Goal: Check status

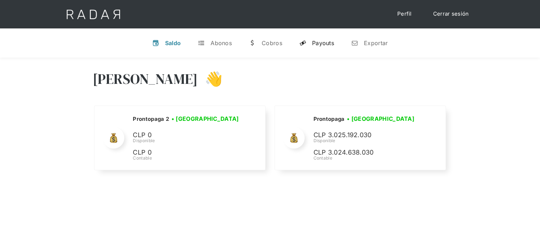
click at [321, 43] on div "Payouts" at bounding box center [323, 42] width 22 height 7
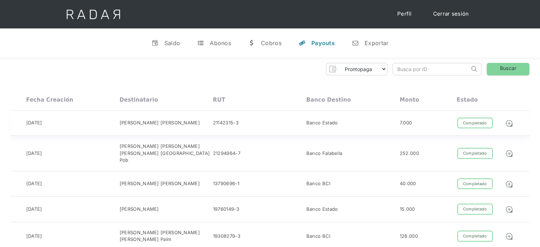
click at [460, 122] on div "Completado" at bounding box center [474, 122] width 35 height 11
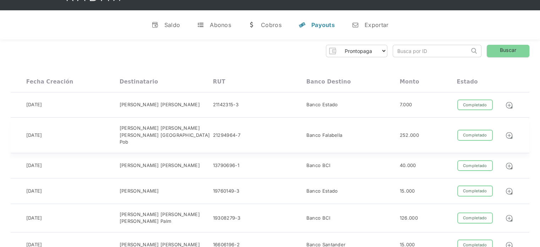
scroll to position [35, 0]
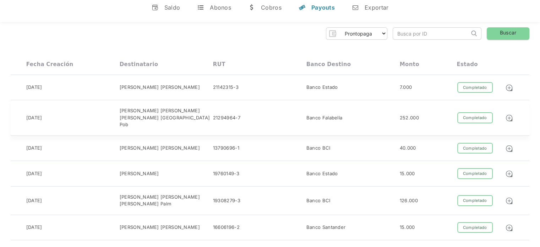
click at [321, 110] on div "Banco Falabella" at bounding box center [352, 117] width 93 height 21
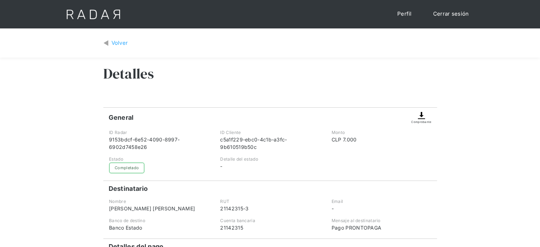
click at [112, 45] on div "Volver" at bounding box center [119, 43] width 17 height 8
